Goal: Find specific page/section: Find specific page/section

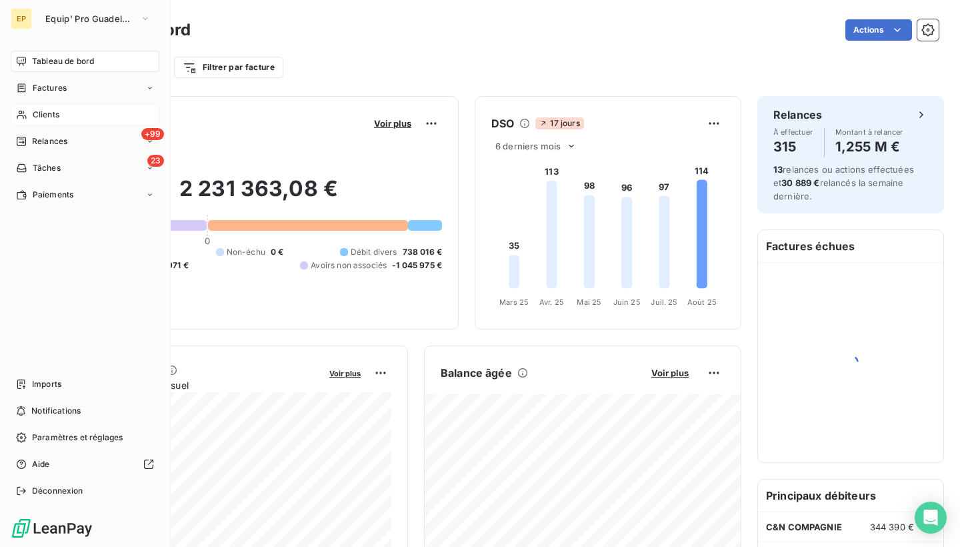
click at [37, 117] on span "Clients" at bounding box center [46, 115] width 27 height 12
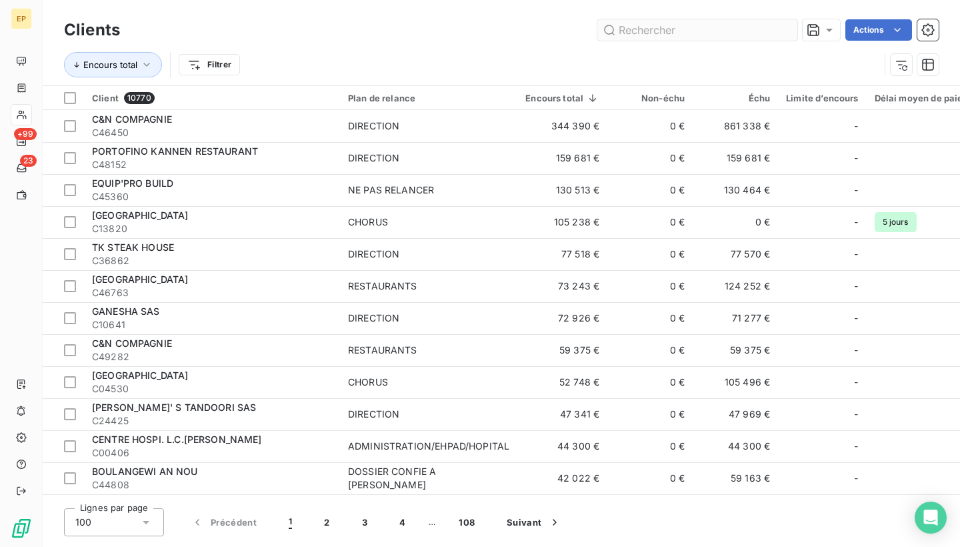
click at [638, 27] on input "text" at bounding box center [697, 29] width 200 height 21
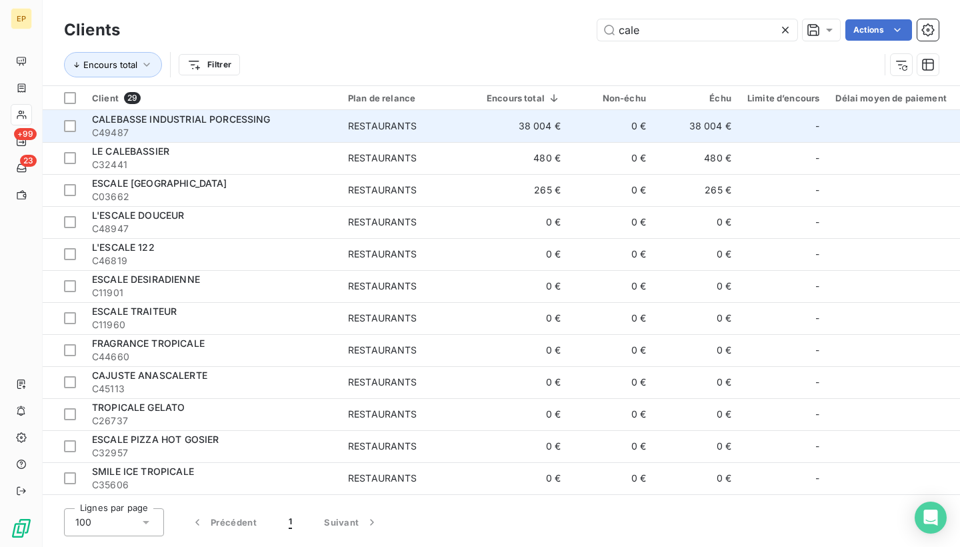
type input "cale"
click at [170, 130] on span "C49487" at bounding box center [212, 132] width 240 height 13
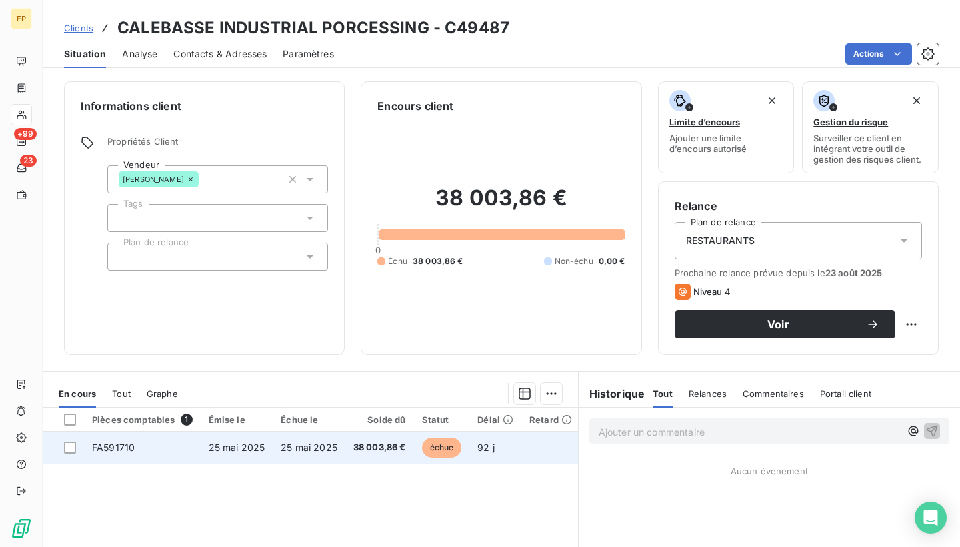
click at [269, 441] on td "25 mai 2025" at bounding box center [237, 447] width 73 height 32
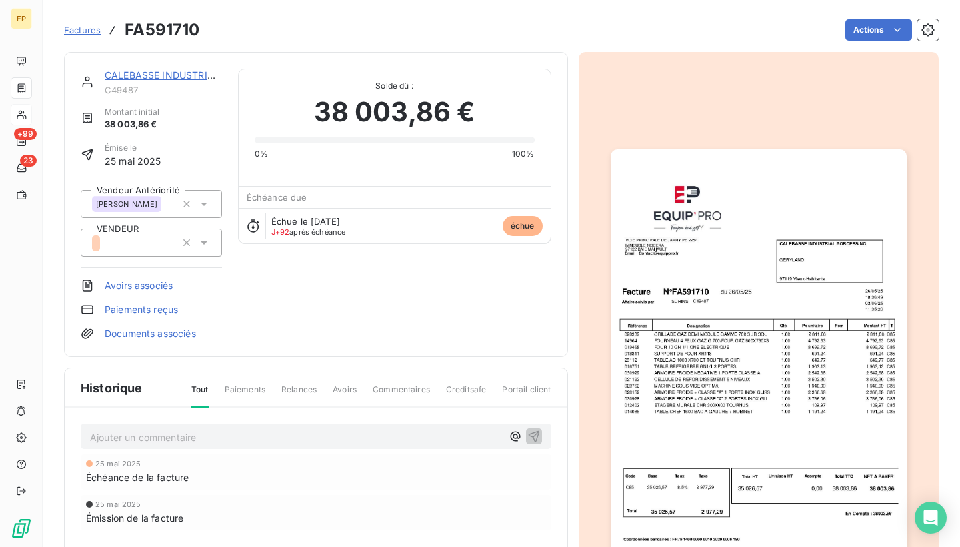
click at [763, 332] on img "button" at bounding box center [759, 358] width 296 height 418
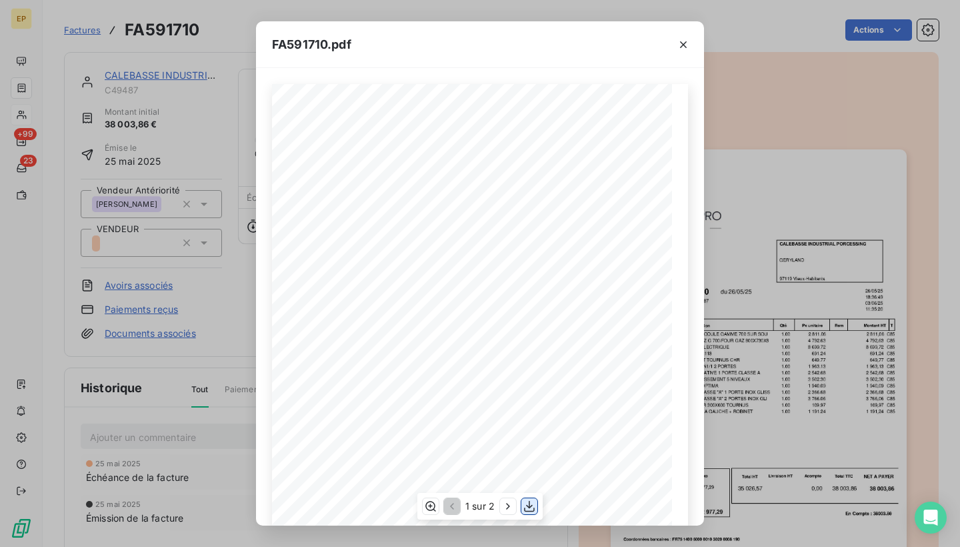
click at [528, 510] on icon "button" at bounding box center [529, 505] width 13 height 13
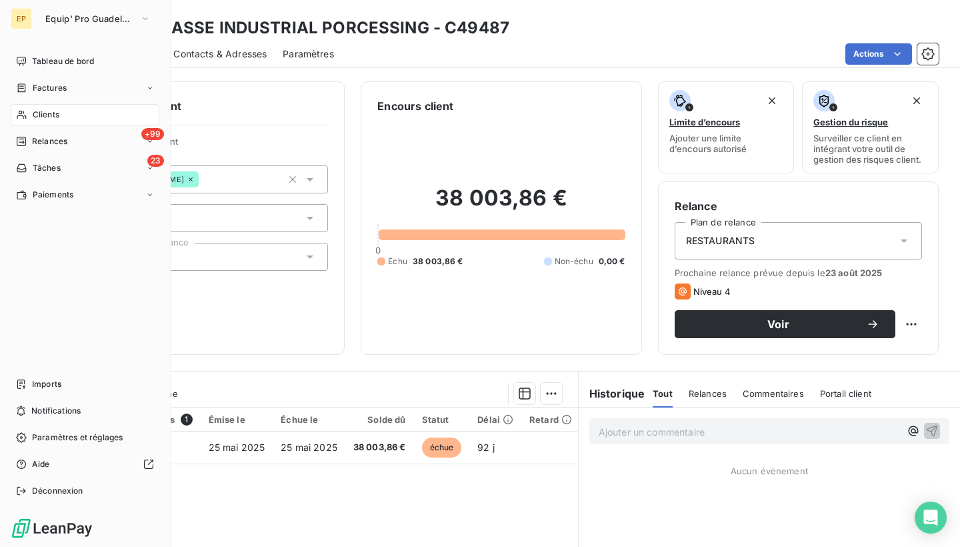
click at [23, 120] on div "Clients" at bounding box center [85, 114] width 149 height 21
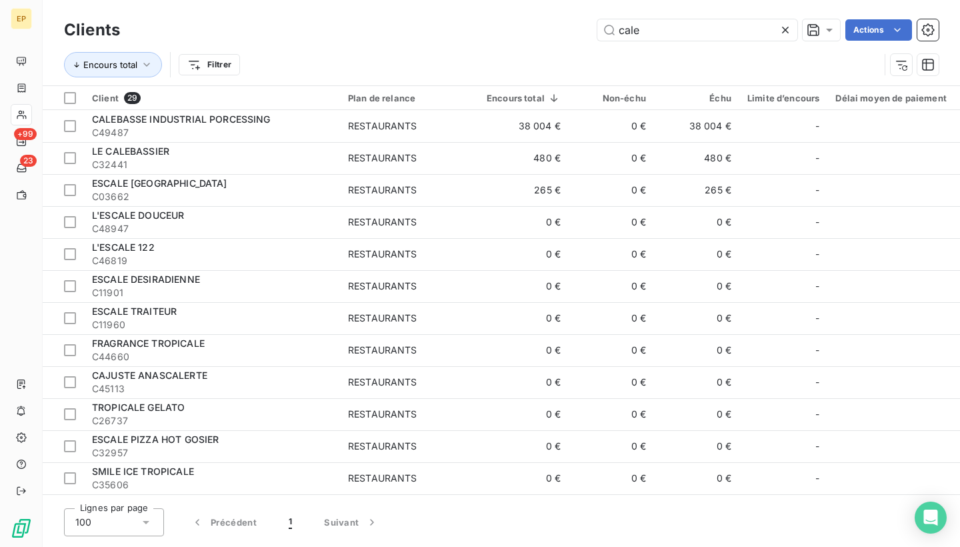
click at [787, 28] on icon at bounding box center [785, 29] width 13 height 13
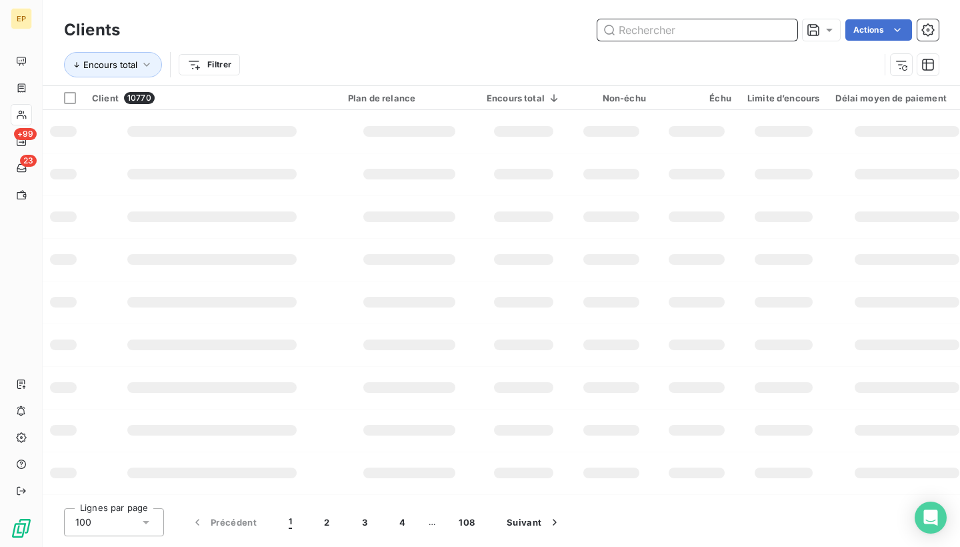
click at [720, 31] on input "text" at bounding box center [697, 29] width 200 height 21
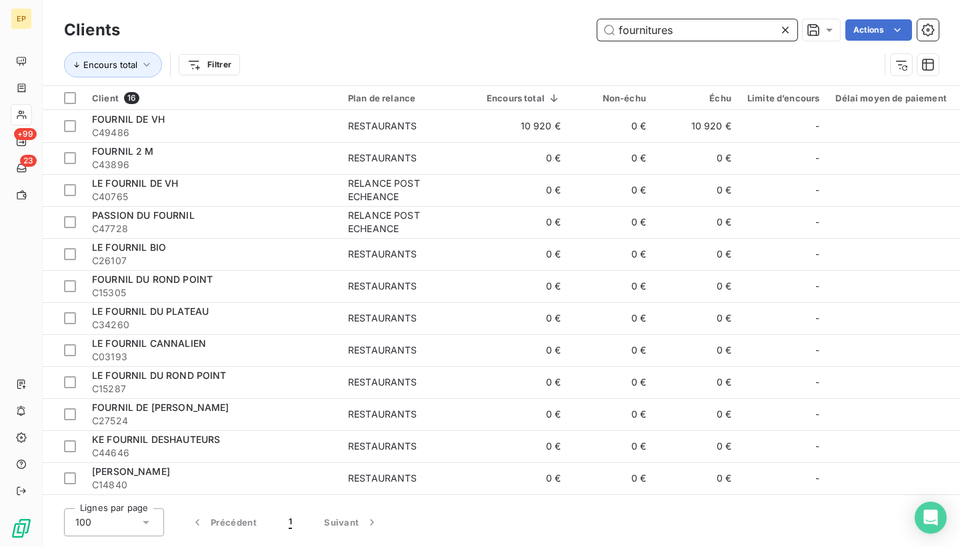
type input "fournitures"
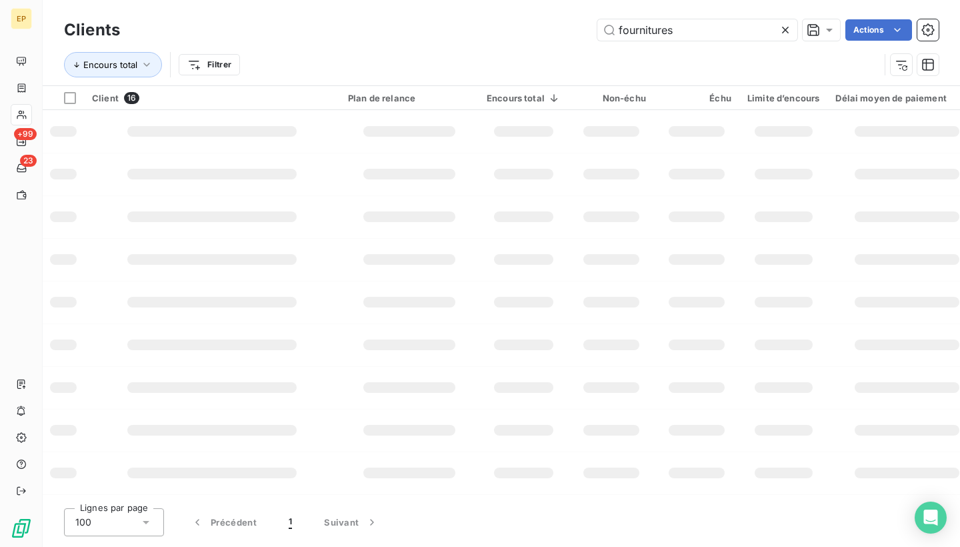
click at [176, 126] on div at bounding box center [212, 131] width 170 height 11
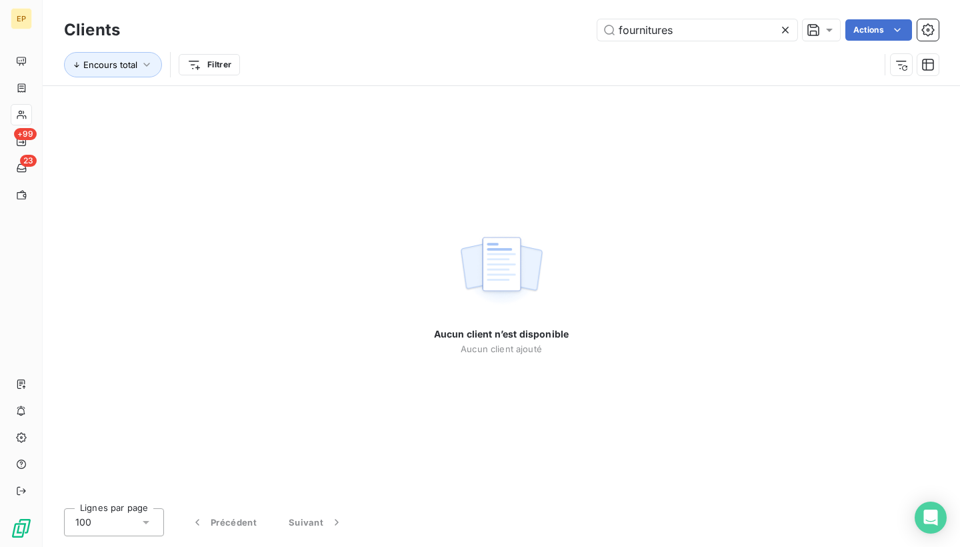
click at [780, 28] on icon at bounding box center [785, 29] width 13 height 13
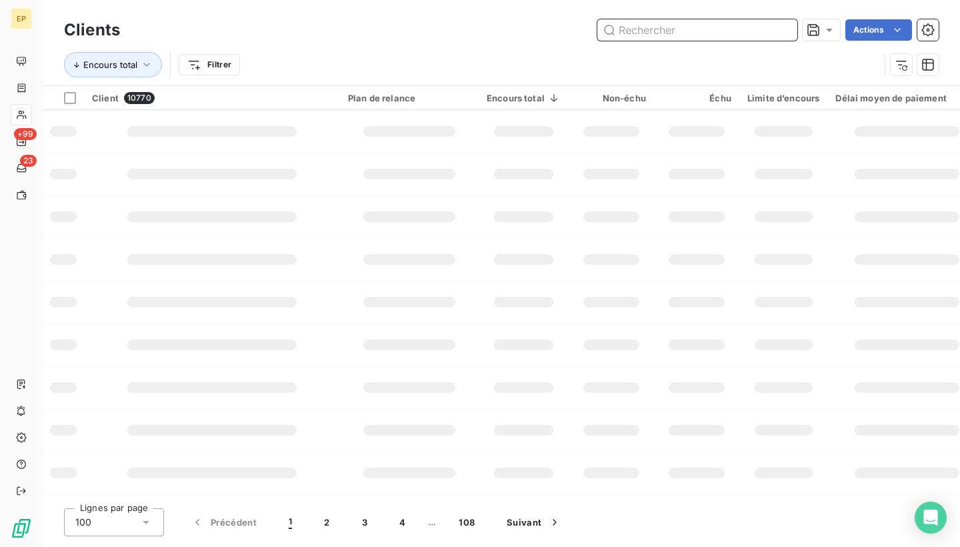
click at [750, 28] on input "text" at bounding box center [697, 29] width 200 height 21
click at [143, 123] on td at bounding box center [212, 131] width 256 height 43
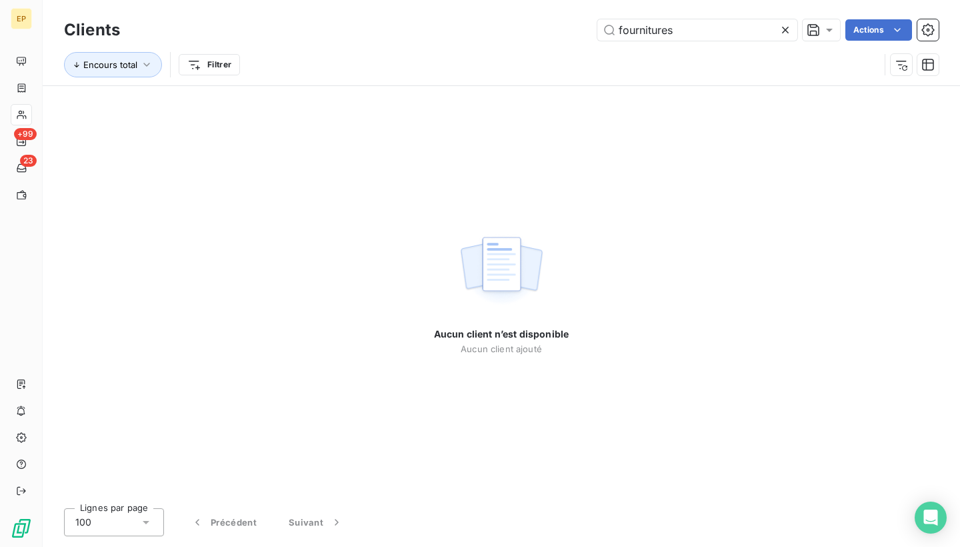
click at [707, 41] on div "Clients fournitures Actions" at bounding box center [501, 30] width 875 height 28
click at [701, 37] on input "fournitures" at bounding box center [697, 29] width 200 height 21
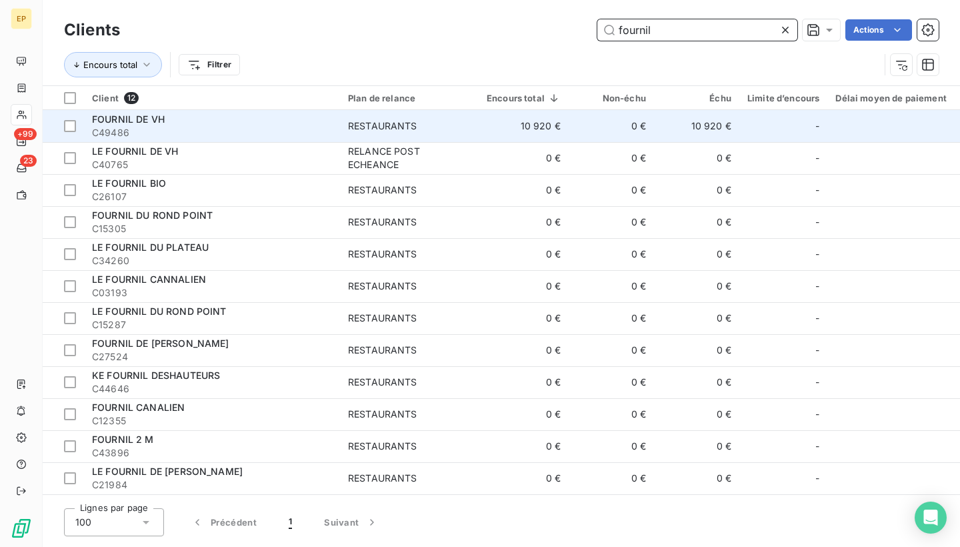
type input "fournil"
click at [162, 122] on span "FOURNIL DE VH" at bounding box center [128, 118] width 73 height 11
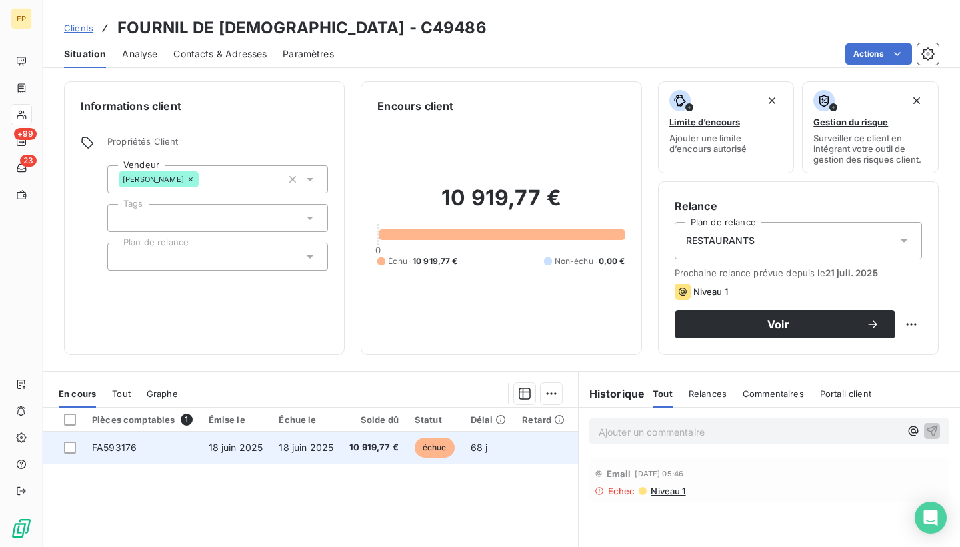
click at [103, 441] on span "FA593176" at bounding box center [114, 446] width 45 height 11
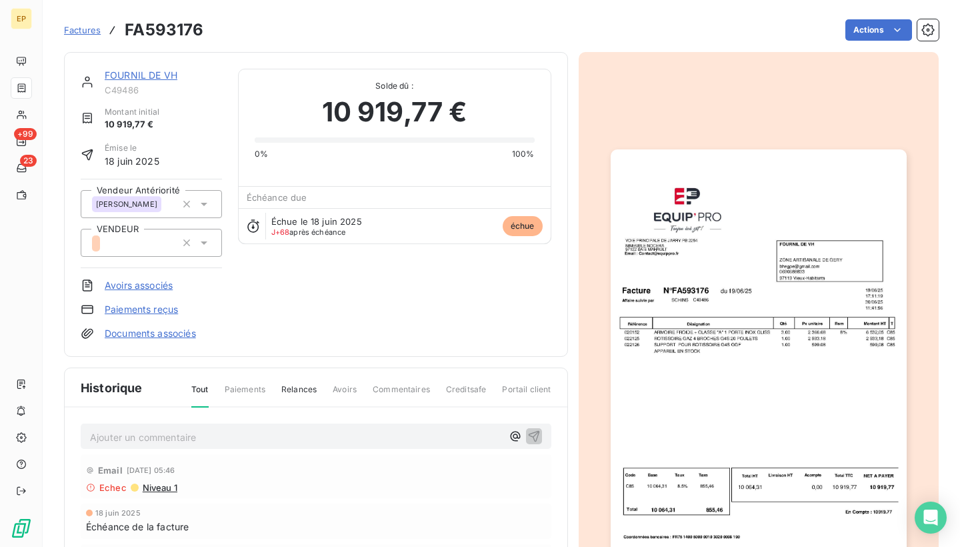
click at [739, 379] on img "button" at bounding box center [759, 358] width 296 height 418
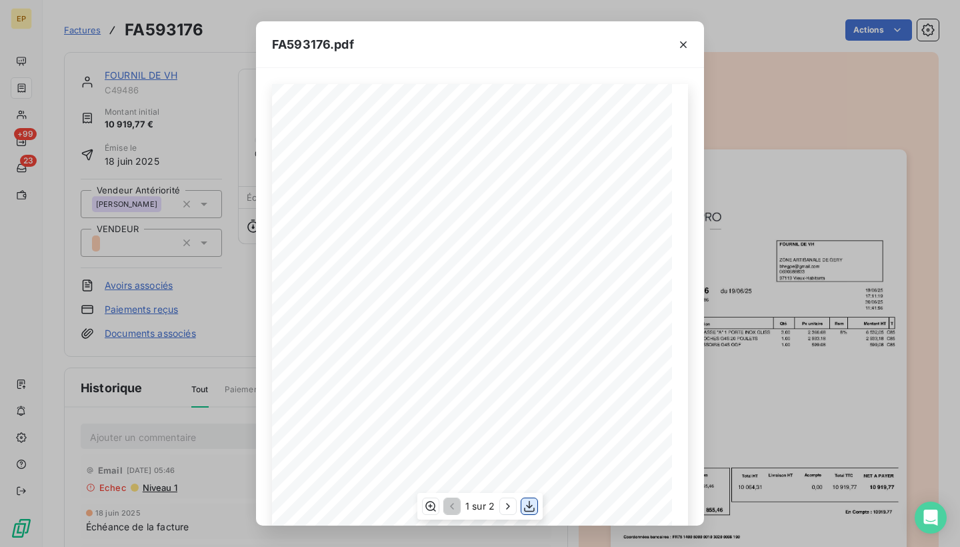
click at [526, 505] on icon "button" at bounding box center [529, 505] width 13 height 13
click at [682, 49] on icon "button" at bounding box center [683, 44] width 13 height 13
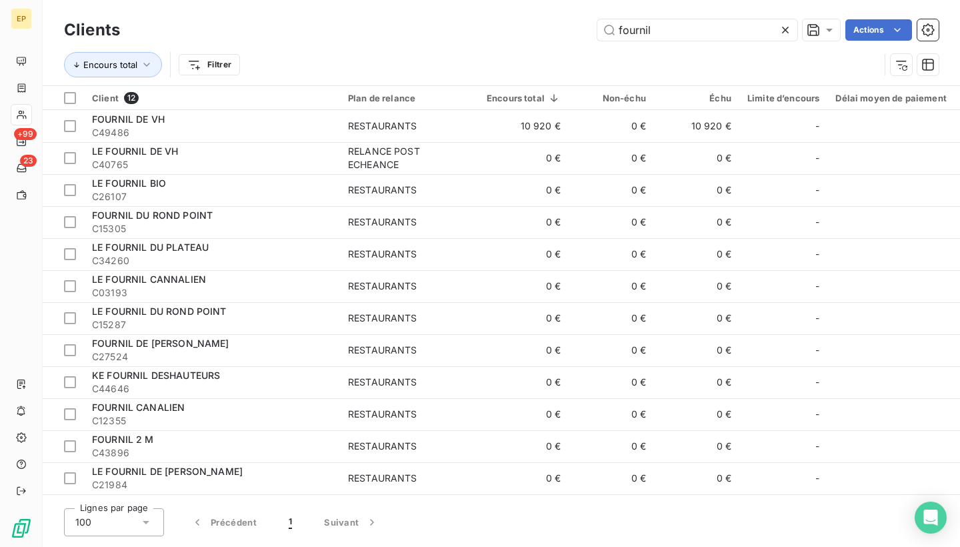
click at [783, 29] on icon at bounding box center [785, 30] width 7 height 7
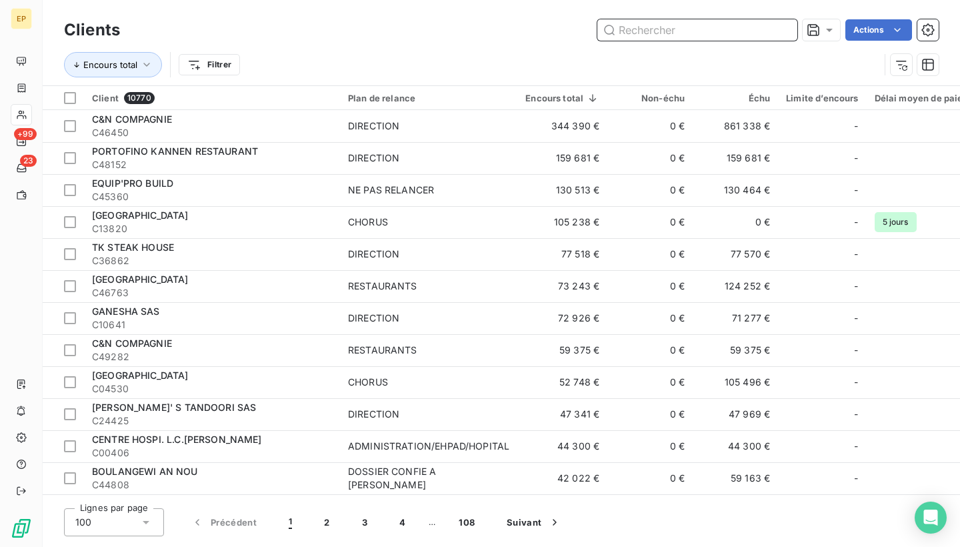
click at [783, 28] on input "text" at bounding box center [697, 29] width 200 height 21
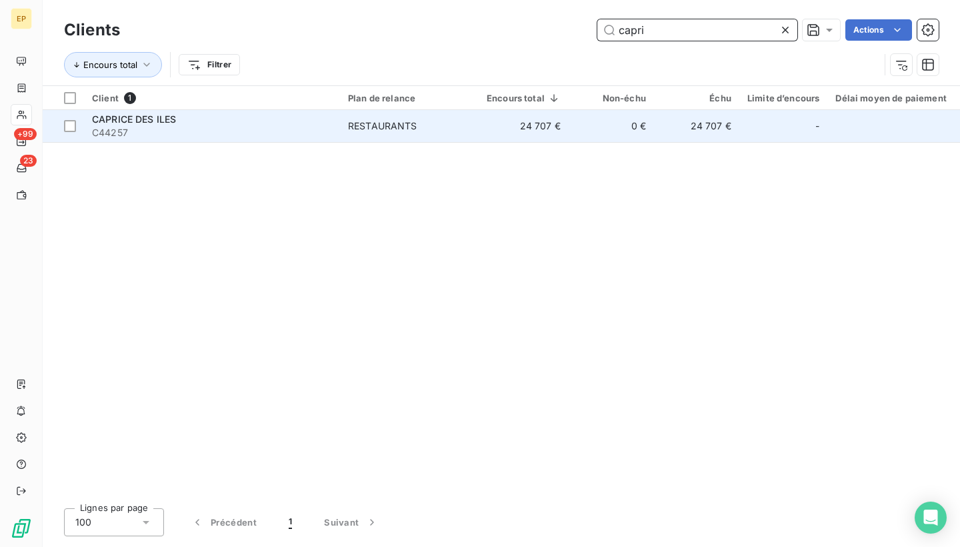
type input "capri"
click at [197, 123] on div "CAPRICE DES ILES" at bounding box center [212, 119] width 240 height 13
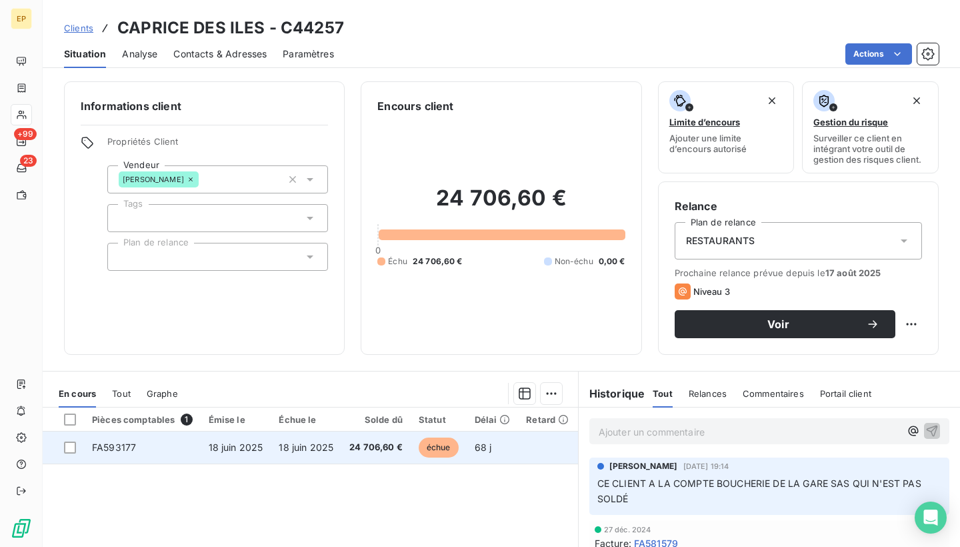
click at [137, 442] on td "FA593177" at bounding box center [142, 447] width 117 height 32
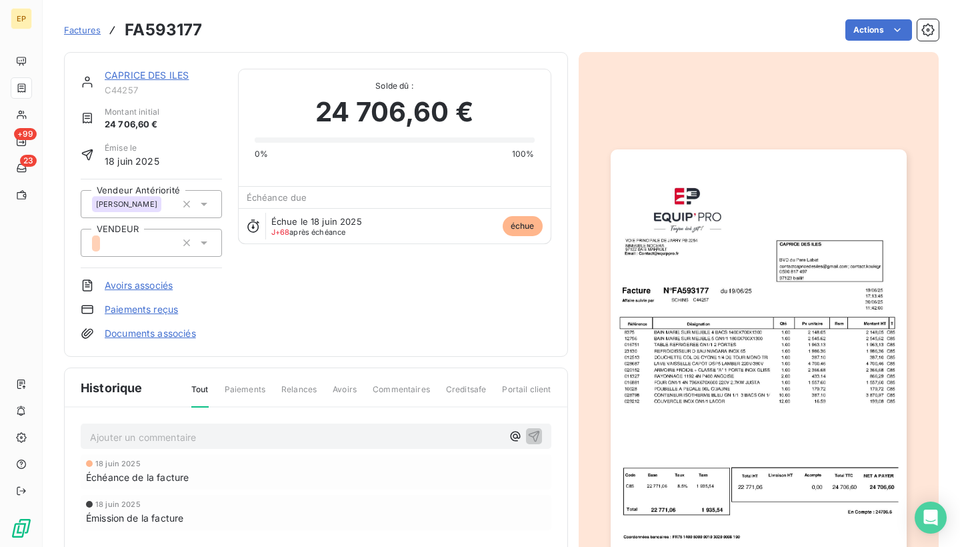
click at [835, 392] on img "button" at bounding box center [759, 358] width 296 height 418
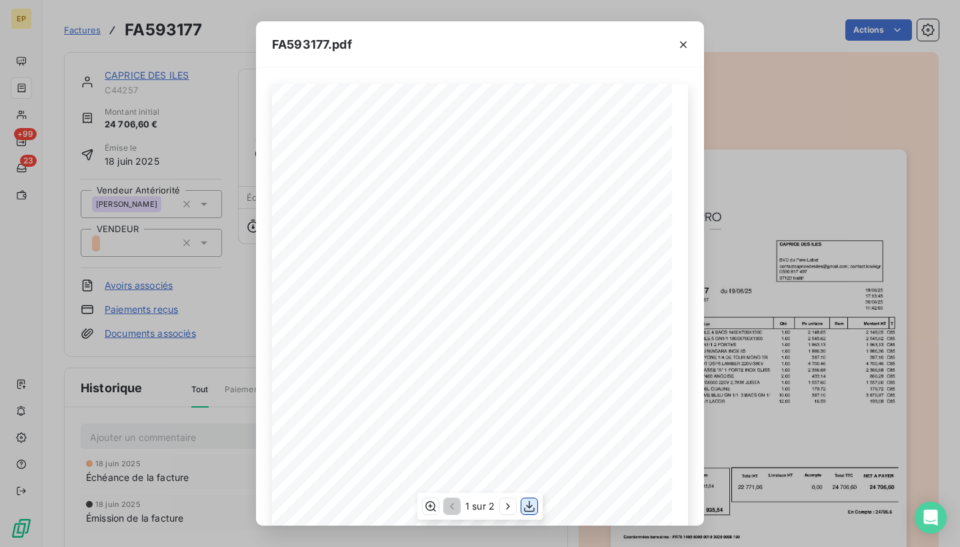
click at [525, 506] on icon "button" at bounding box center [529, 505] width 13 height 13
click at [687, 38] on icon "button" at bounding box center [683, 44] width 13 height 13
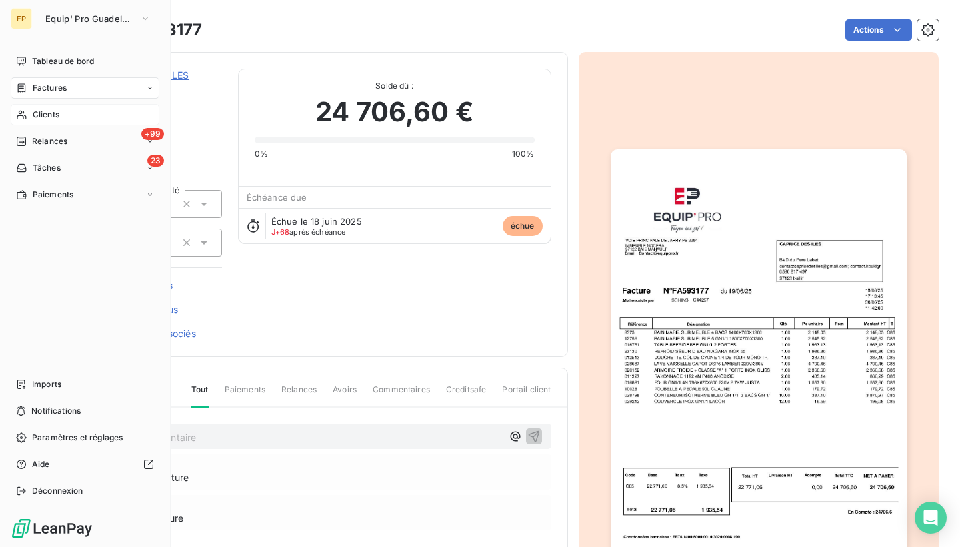
click at [35, 118] on span "Clients" at bounding box center [46, 115] width 27 height 12
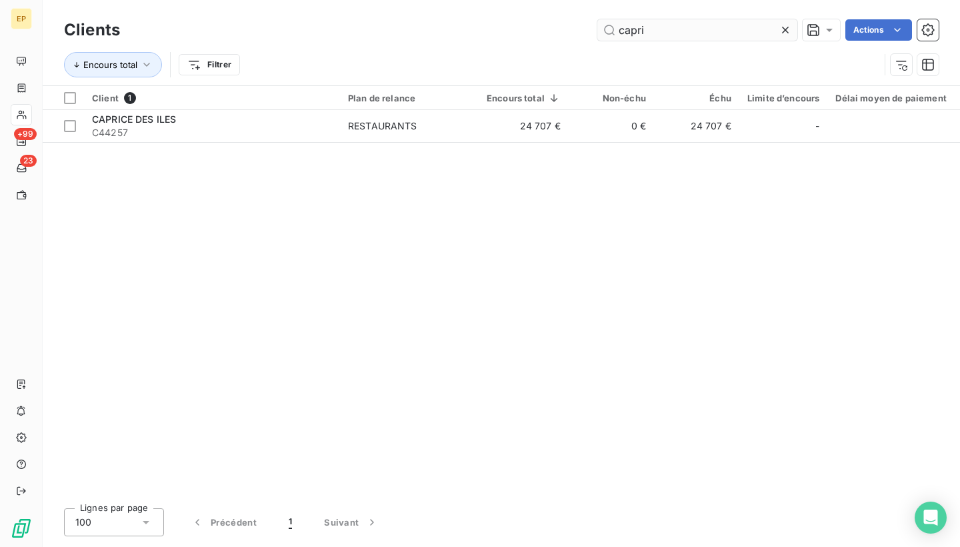
click at [783, 28] on icon at bounding box center [785, 29] width 13 height 13
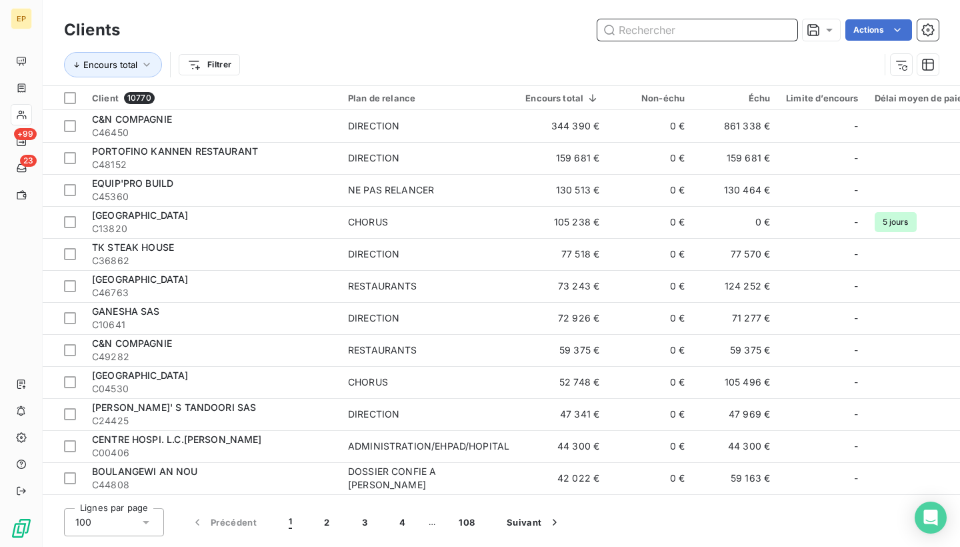
click at [783, 26] on input "text" at bounding box center [697, 29] width 200 height 21
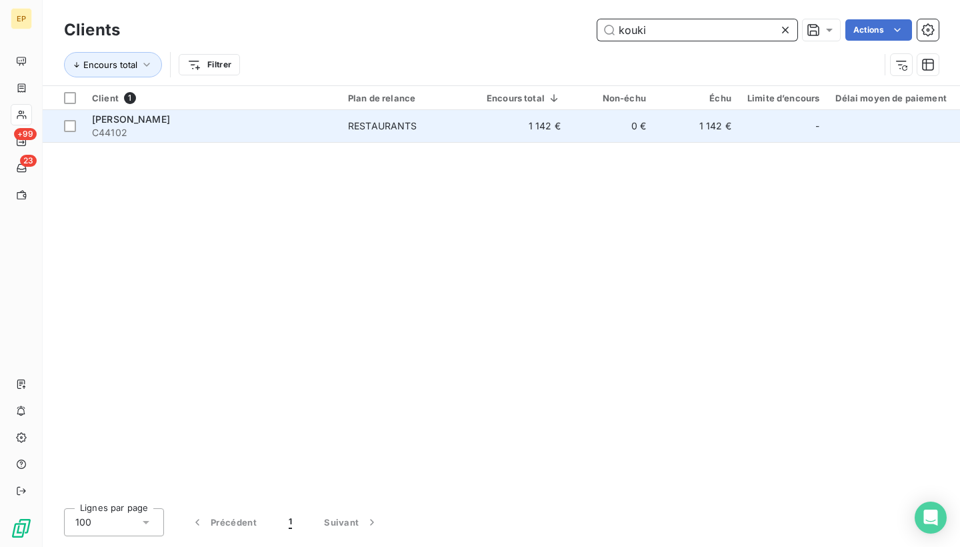
type input "kouki"
click at [329, 119] on div "[PERSON_NAME]" at bounding box center [212, 119] width 240 height 13
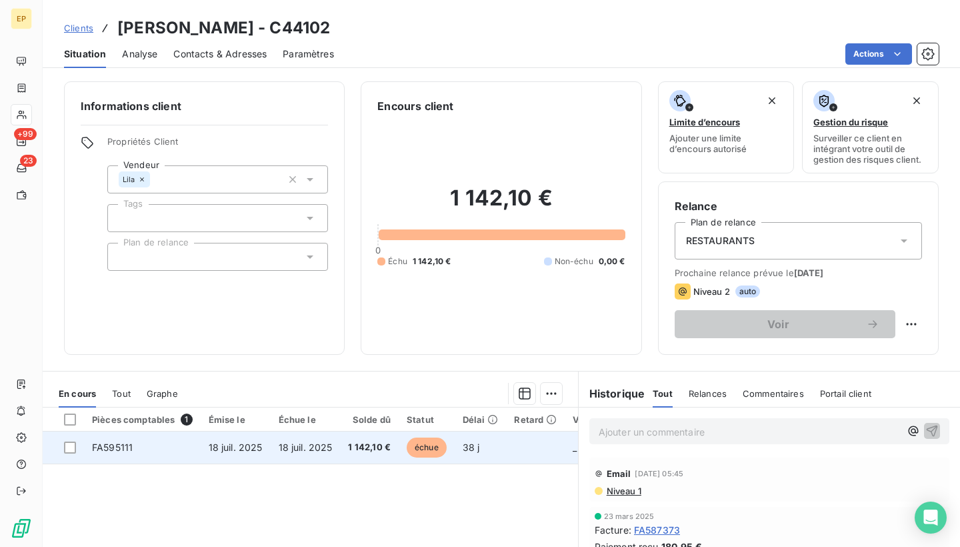
click at [249, 457] on td "18 juil. 2025" at bounding box center [236, 447] width 70 height 32
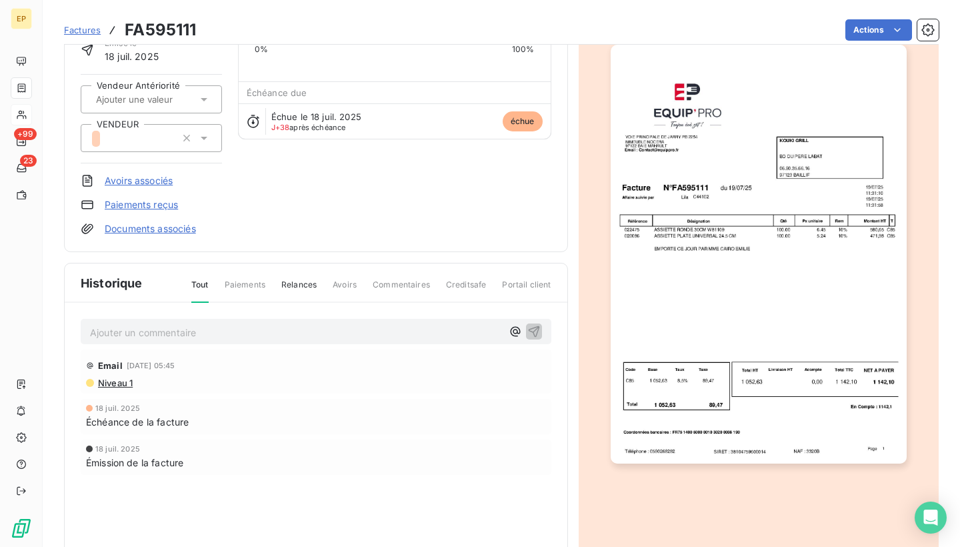
scroll to position [135, 0]
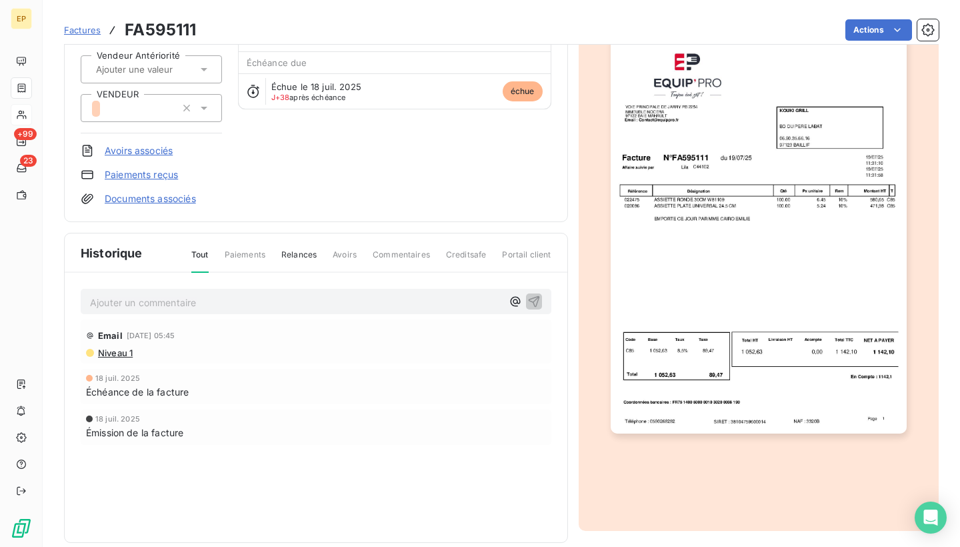
click at [803, 400] on img "button" at bounding box center [759, 224] width 296 height 418
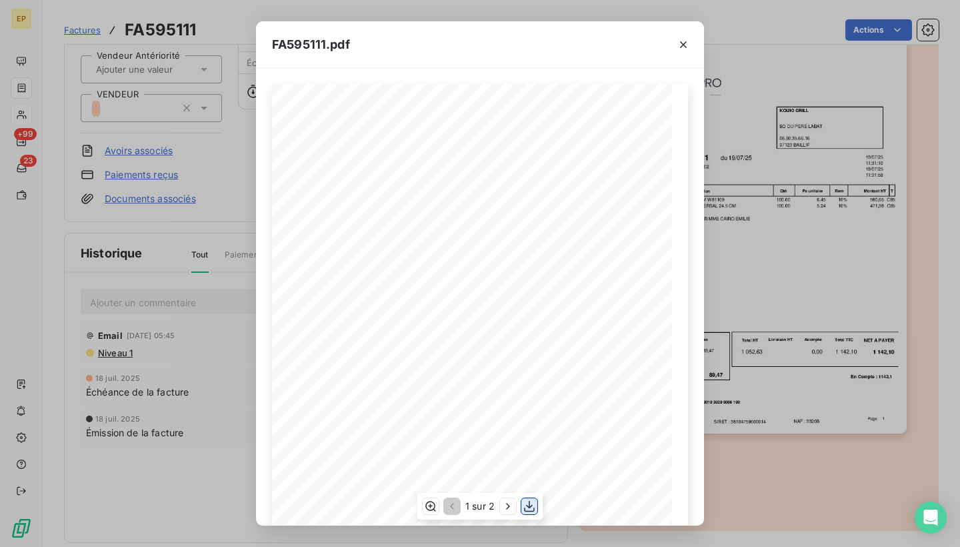
click at [529, 503] on icon "button" at bounding box center [529, 505] width 13 height 13
click at [683, 43] on icon "button" at bounding box center [683, 44] width 13 height 13
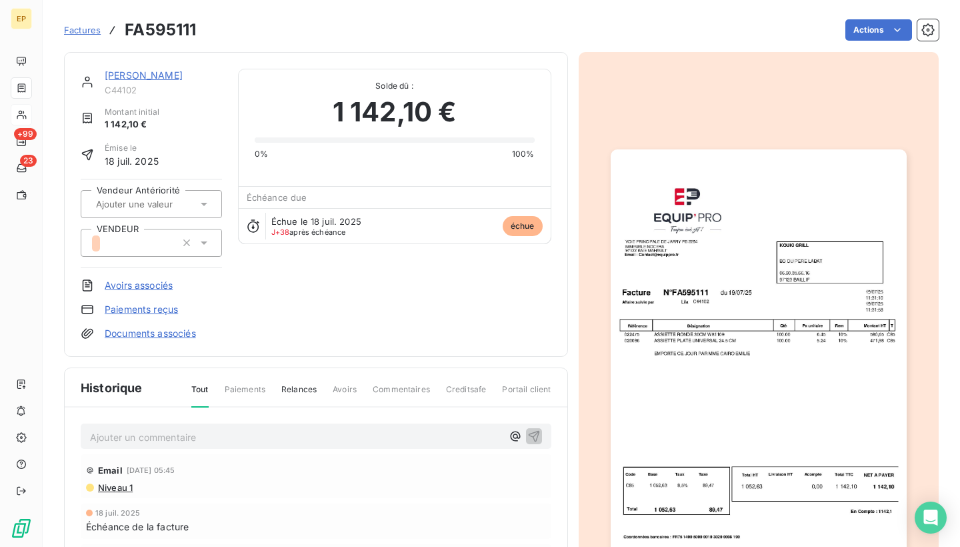
scroll to position [0, 0]
